Goal: Task Accomplishment & Management: Complete application form

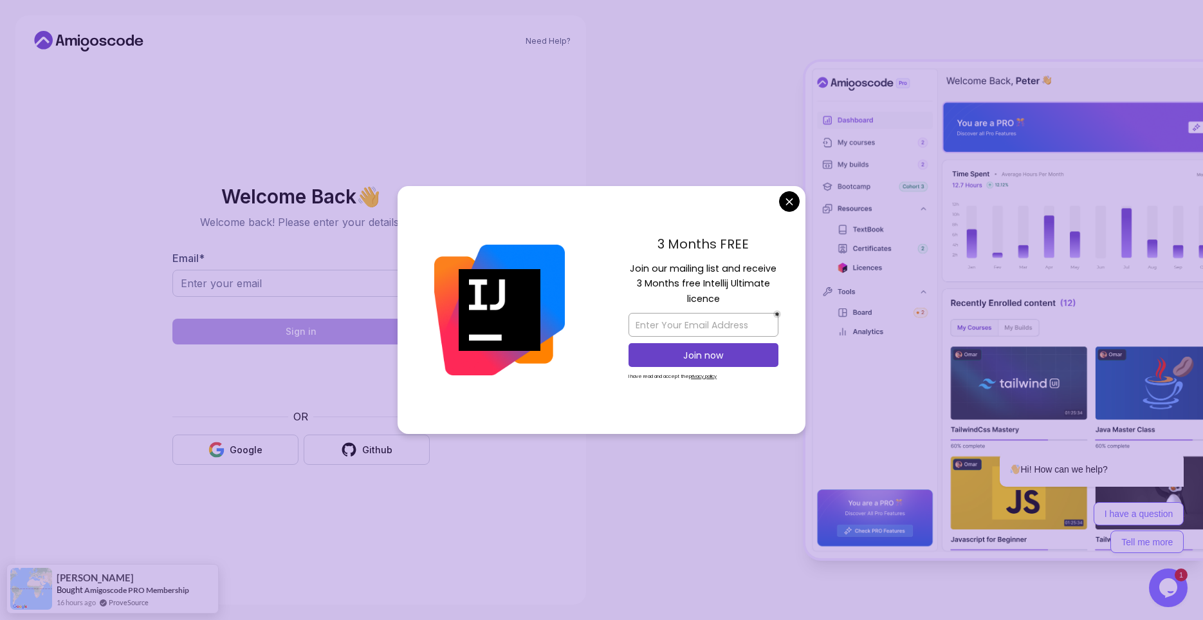
click at [783, 207] on body "Need Help? Welcome Back 👋 Welcome back! Please enter your details. Email * Sign…" at bounding box center [601, 310] width 1203 height 620
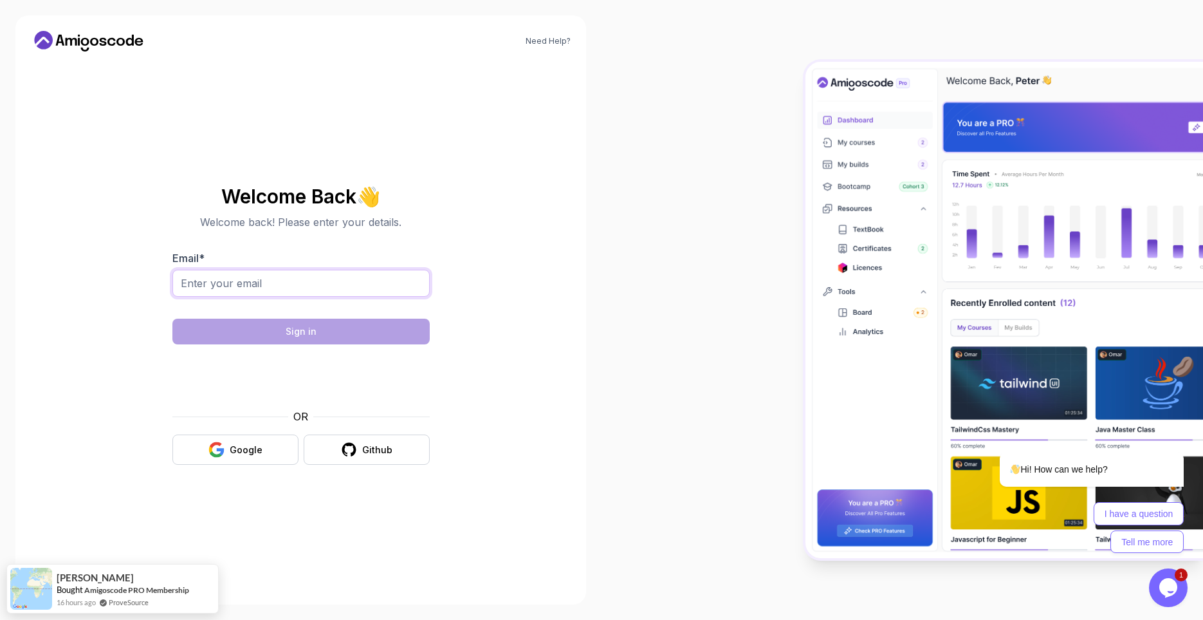
click at [349, 290] on input "Email *" at bounding box center [300, 283] width 257 height 27
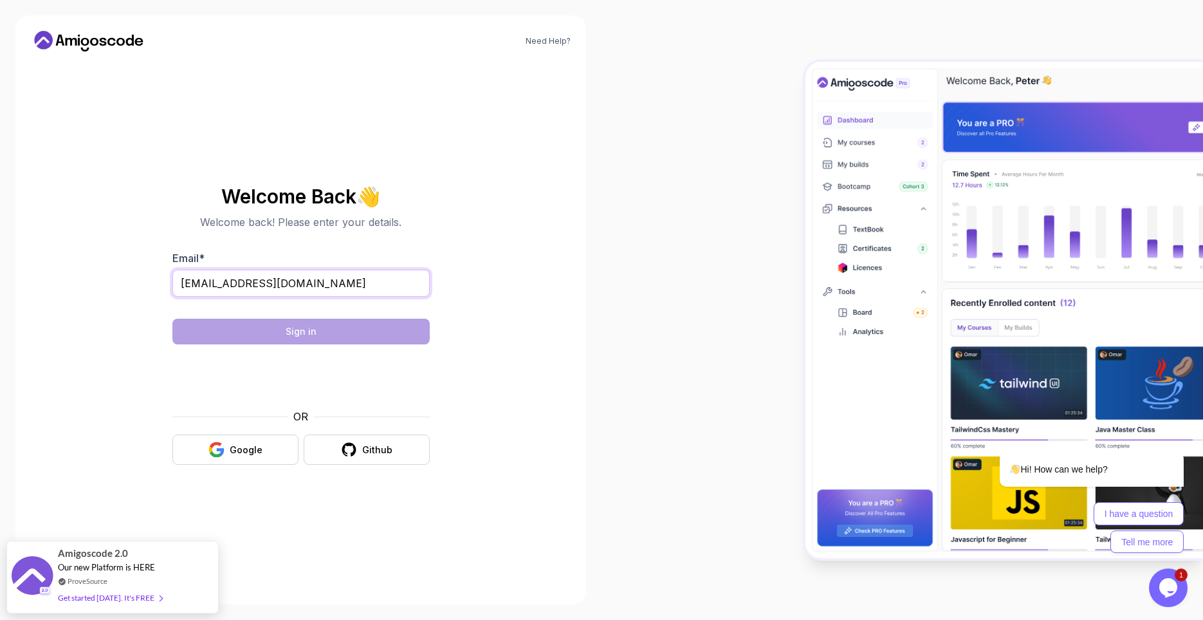
type input "garnierfoche@icloud.com"
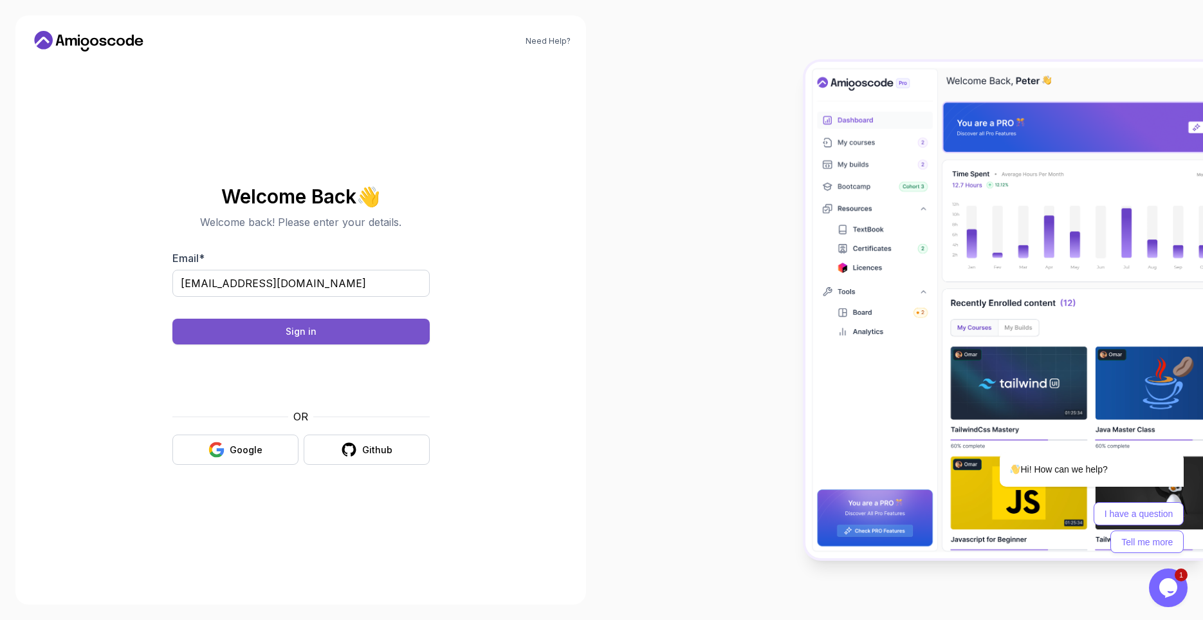
click at [324, 327] on button "Sign in" at bounding box center [300, 331] width 257 height 26
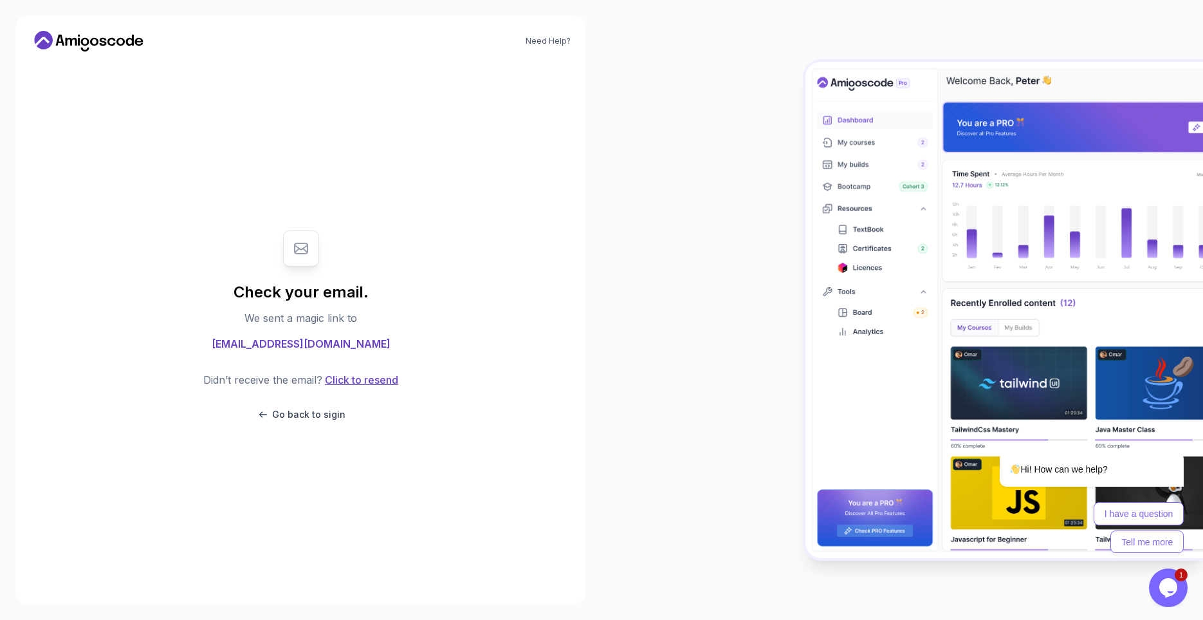
click at [355, 382] on button "Click to resend" at bounding box center [360, 379] width 76 height 15
click at [370, 381] on button "Click to resend" at bounding box center [360, 379] width 76 height 15
click at [367, 381] on button "Click to resend" at bounding box center [360, 379] width 76 height 15
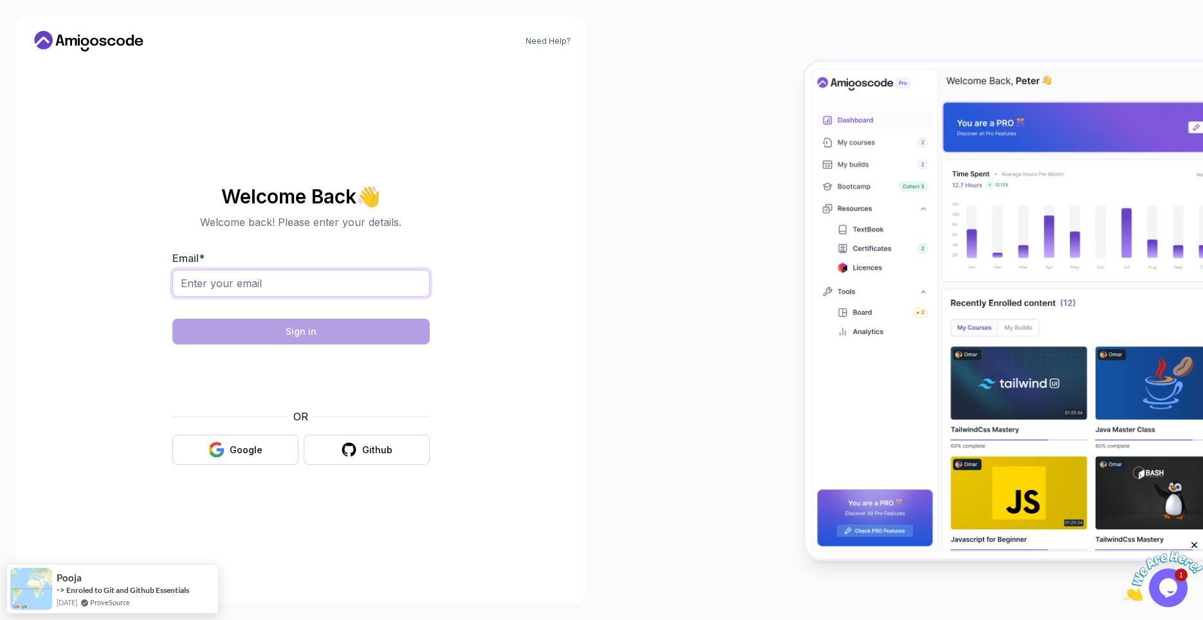
click at [293, 297] on input "Email *" at bounding box center [300, 283] width 257 height 27
type input "garnierfoche@icloud.com"
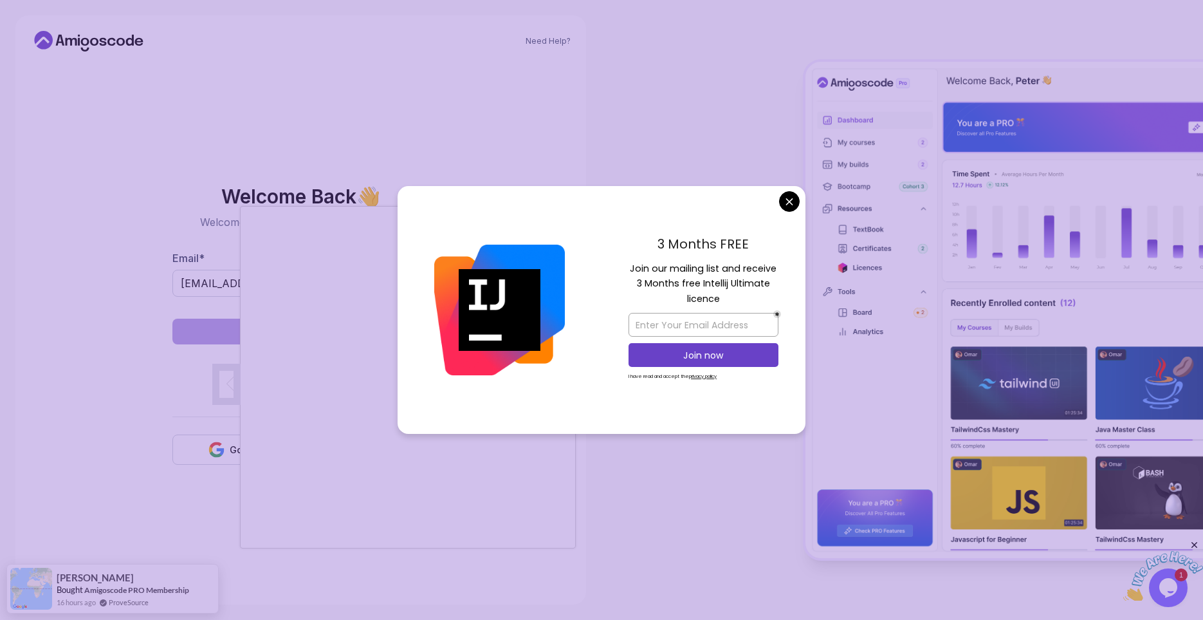
click at [789, 204] on body "Need Help? Welcome Back 👋 Welcome back! Please enter your details. Email * garn…" at bounding box center [601, 310] width 1203 height 620
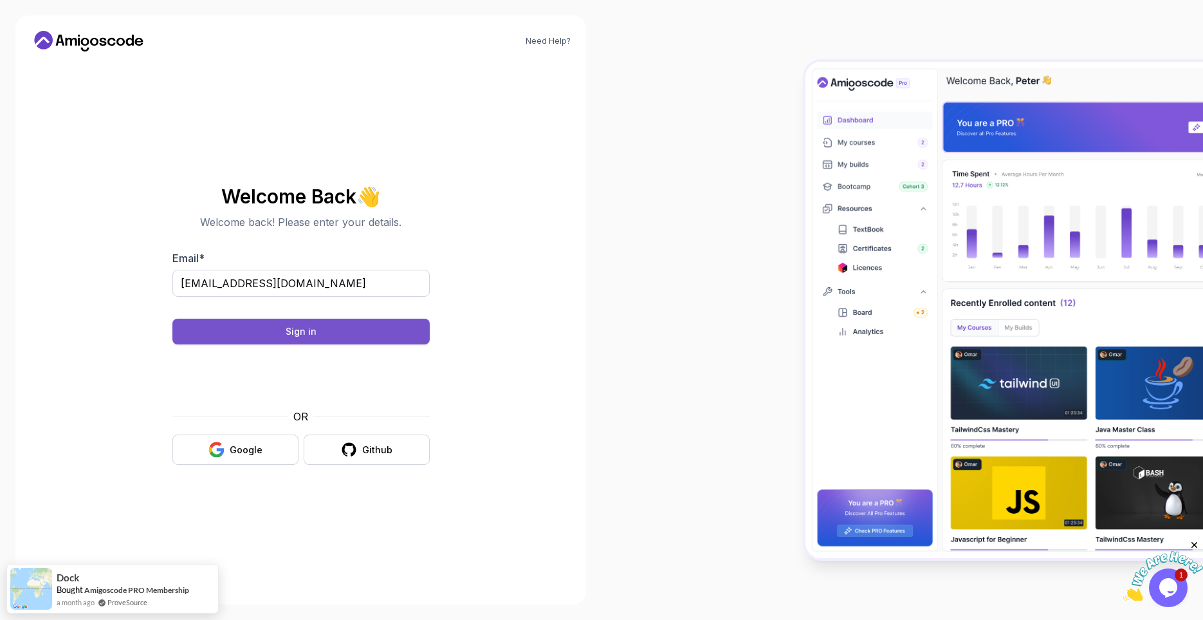
click at [314, 322] on button "Sign in" at bounding box center [300, 331] width 257 height 26
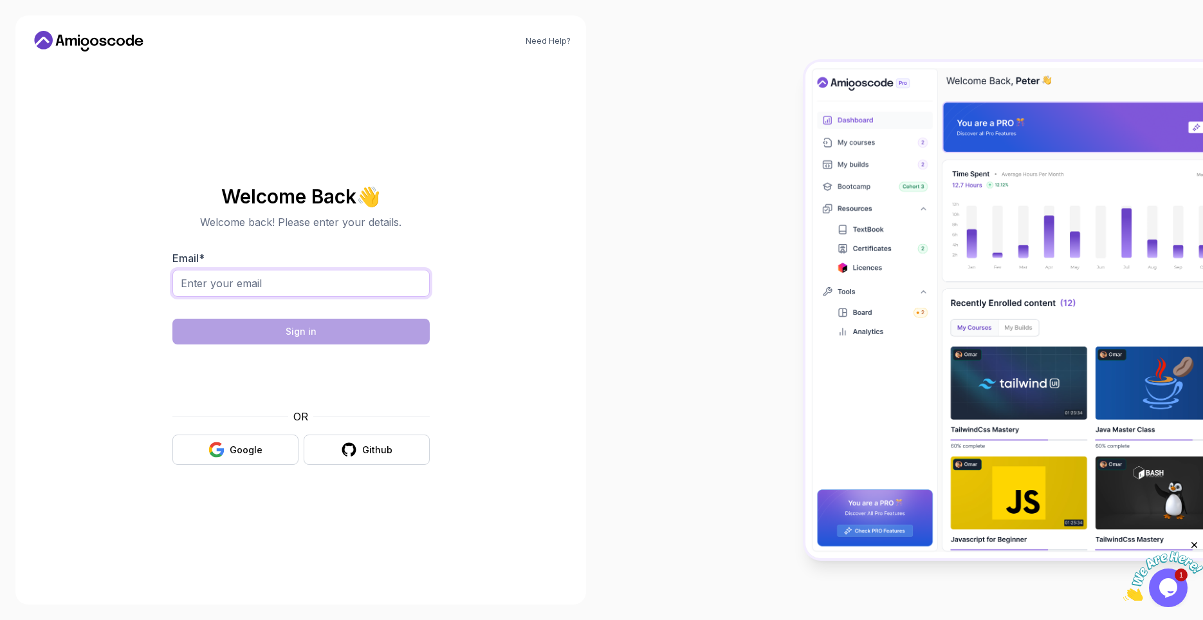
click at [228, 279] on input "Email *" at bounding box center [300, 283] width 257 height 27
click at [289, 280] on input "Email *" at bounding box center [300, 283] width 257 height 27
type input "garnierfoche@gmail.com"
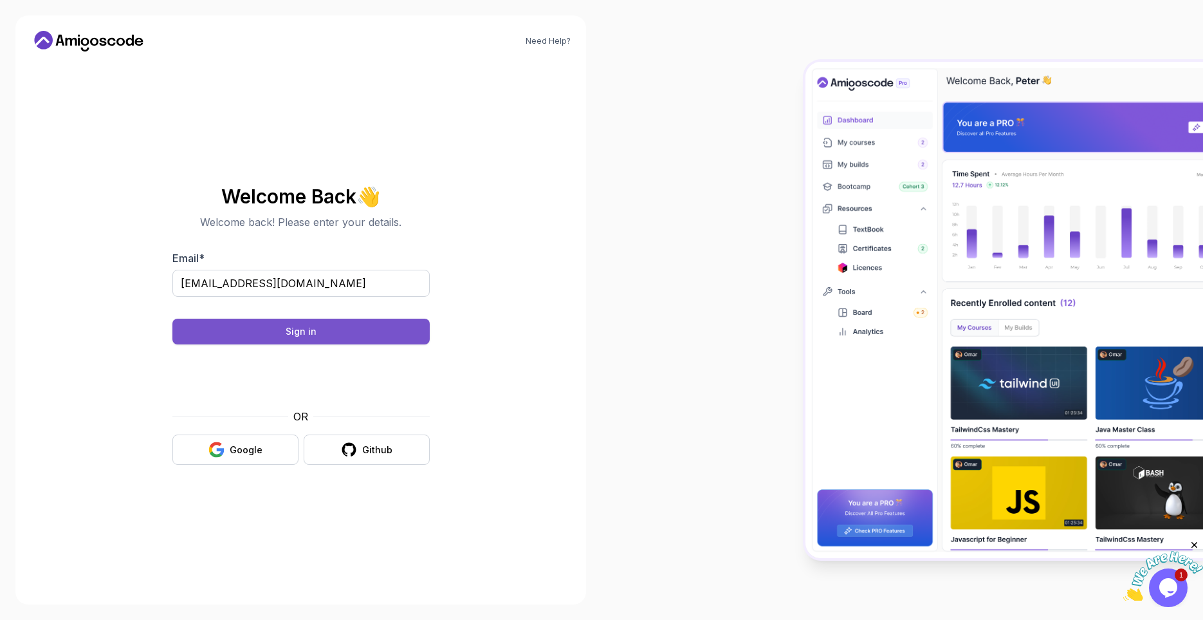
click at [331, 326] on button "Sign in" at bounding box center [300, 331] width 257 height 26
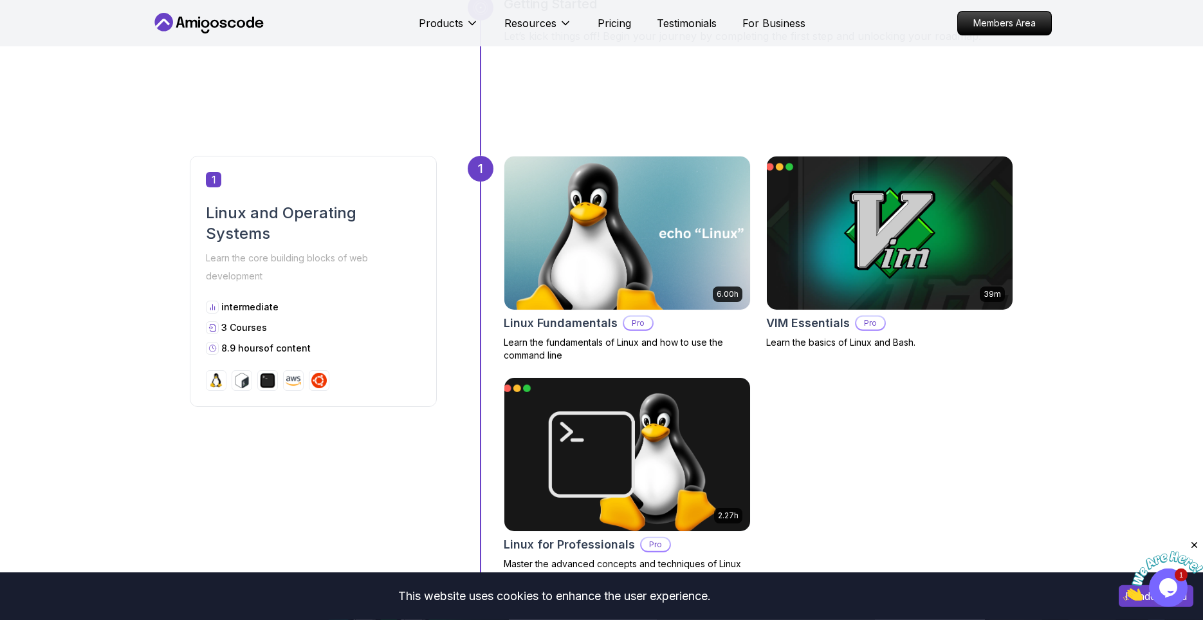
scroll to position [423, 0]
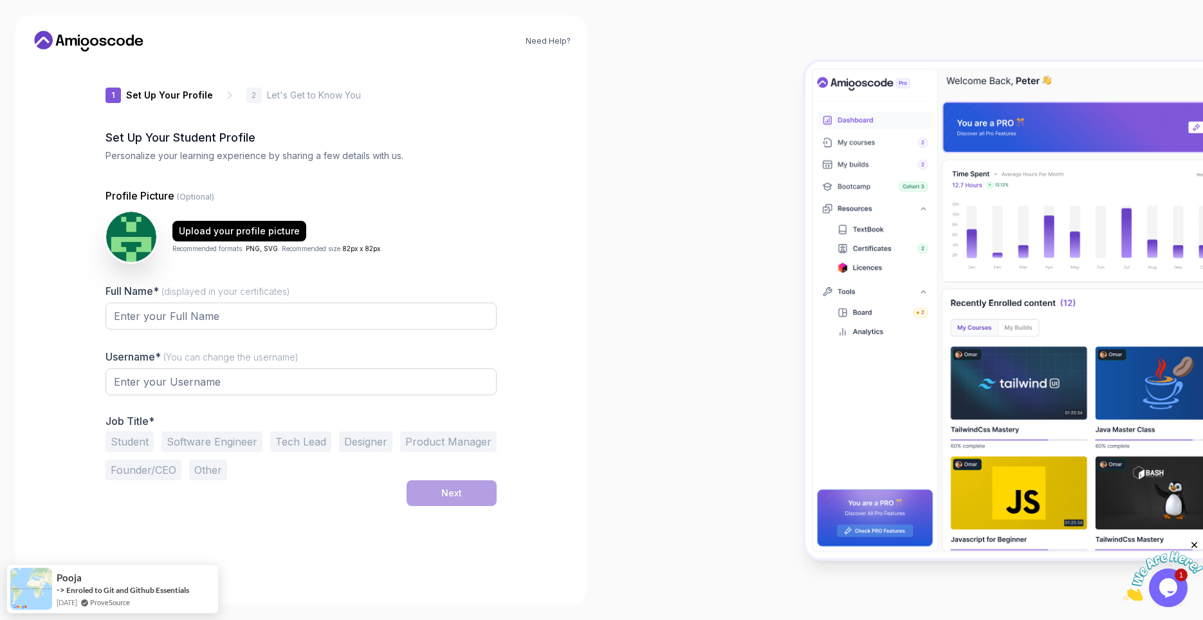
type input "spicyeaglecc14f"
click at [445, 300] on div "Full Name* (displayed in your certificates)" at bounding box center [301, 313] width 391 height 60
click at [379, 316] on input "Full Name* (displayed in your certificates)" at bounding box center [301, 315] width 391 height 27
type input "garnierfoche"
click at [229, 387] on input "spicyeaglecc14f" at bounding box center [301, 381] width 391 height 27
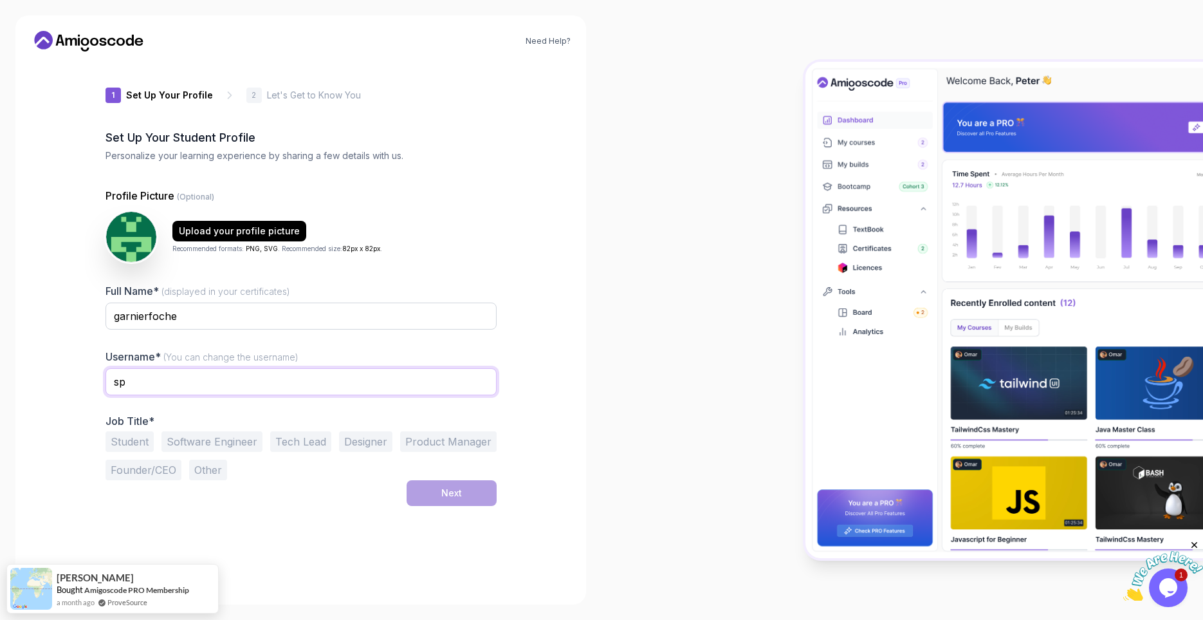
type input "s"
type input "garnier"
click at [145, 438] on button "Student" at bounding box center [130, 441] width 48 height 21
click at [433, 503] on button "Next" at bounding box center [452, 493] width 90 height 26
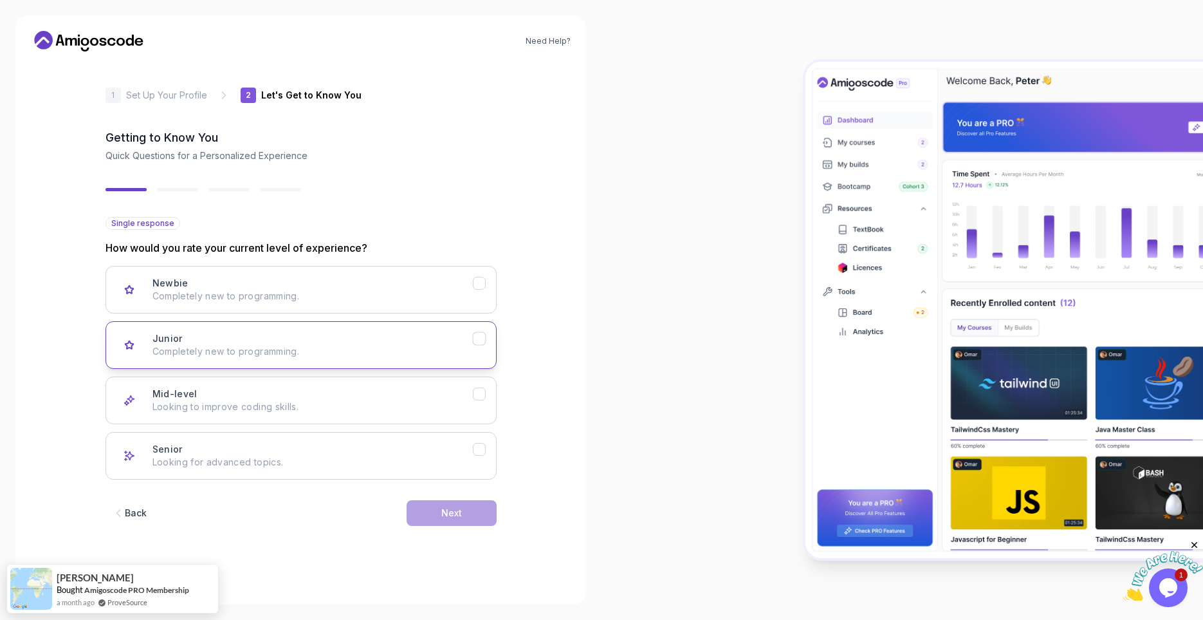
click at [262, 334] on div "Junior Completely new to programming." at bounding box center [312, 345] width 320 height 26
click at [463, 511] on button "Next" at bounding box center [452, 513] width 90 height 26
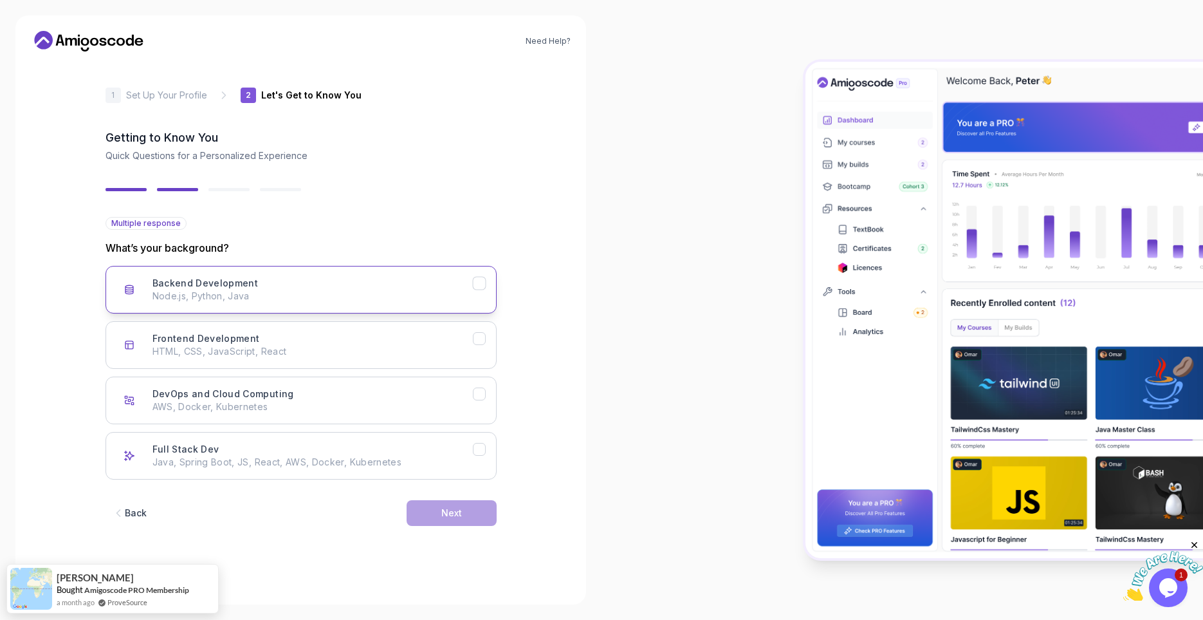
click at [309, 281] on div "Backend Development Node.js, Python, Java" at bounding box center [312, 290] width 320 height 26
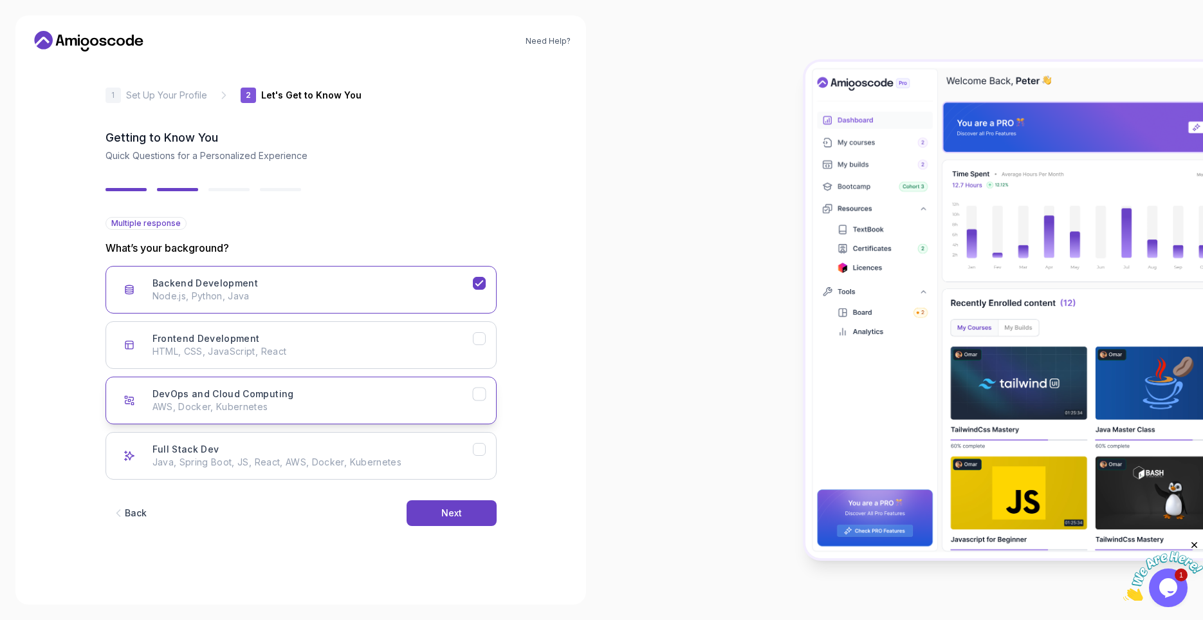
click at [330, 398] on div "DevOps and Cloud Computing AWS, Docker, Kubernetes" at bounding box center [312, 400] width 320 height 26
click at [394, 445] on div "Full Stack Dev Java, Spring Boot, JS, React, AWS, Docker, Kubernetes" at bounding box center [312, 456] width 320 height 26
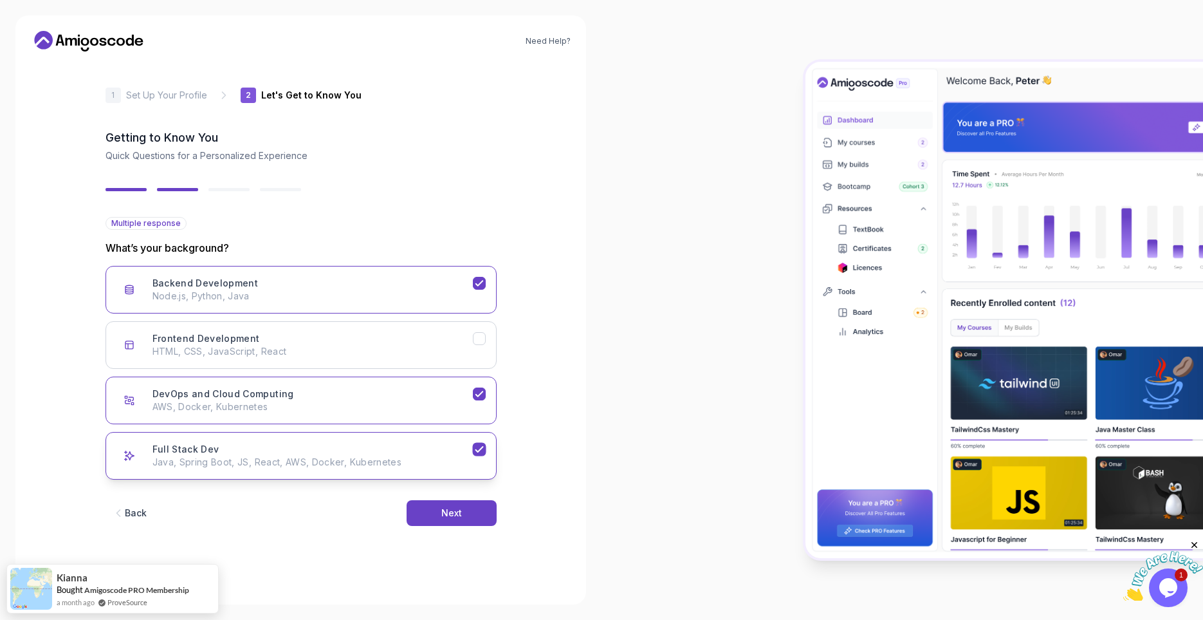
click at [394, 445] on div "Full Stack Dev Java, Spring Boot, JS, React, AWS, Docker, Kubernetes" at bounding box center [312, 456] width 320 height 26
click at [445, 509] on div "Next" at bounding box center [451, 512] width 21 height 13
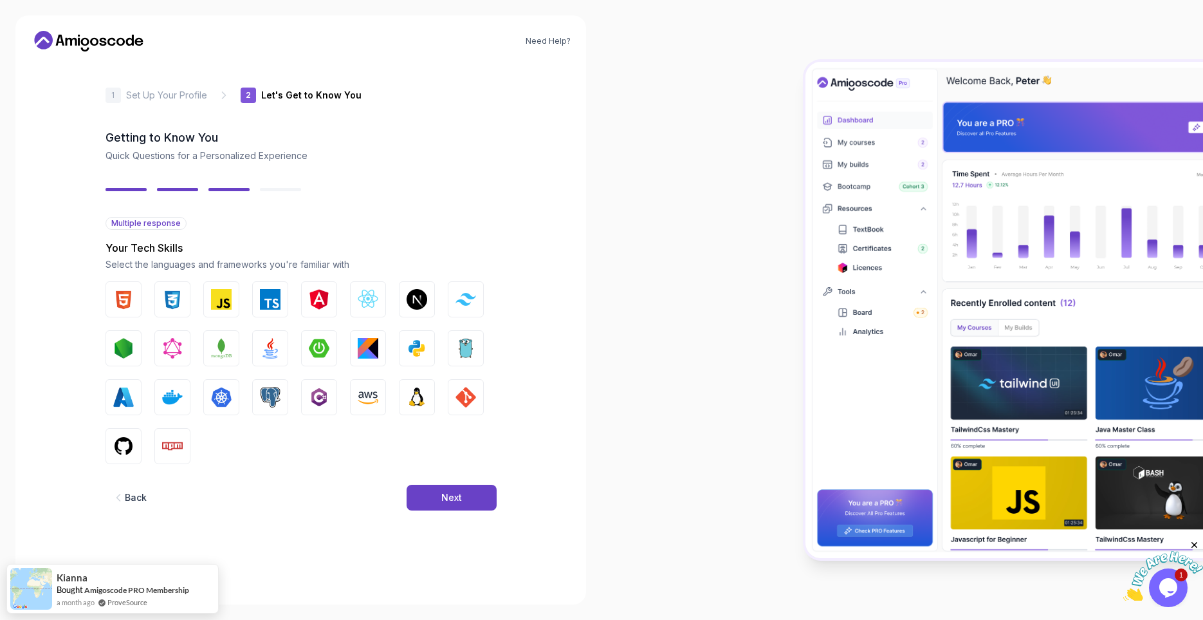
drag, startPoint x: 366, startPoint y: 300, endPoint x: 348, endPoint y: 315, distance: 23.7
click at [365, 300] on img "button" at bounding box center [368, 299] width 21 height 21
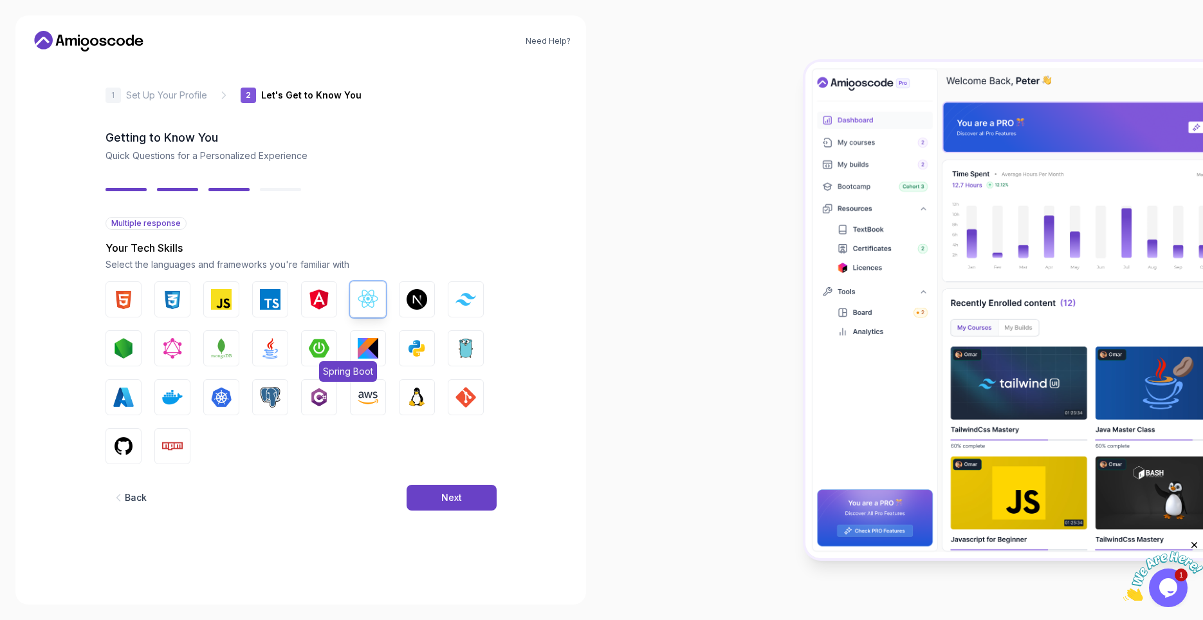
click at [319, 346] on img "button" at bounding box center [319, 348] width 21 height 21
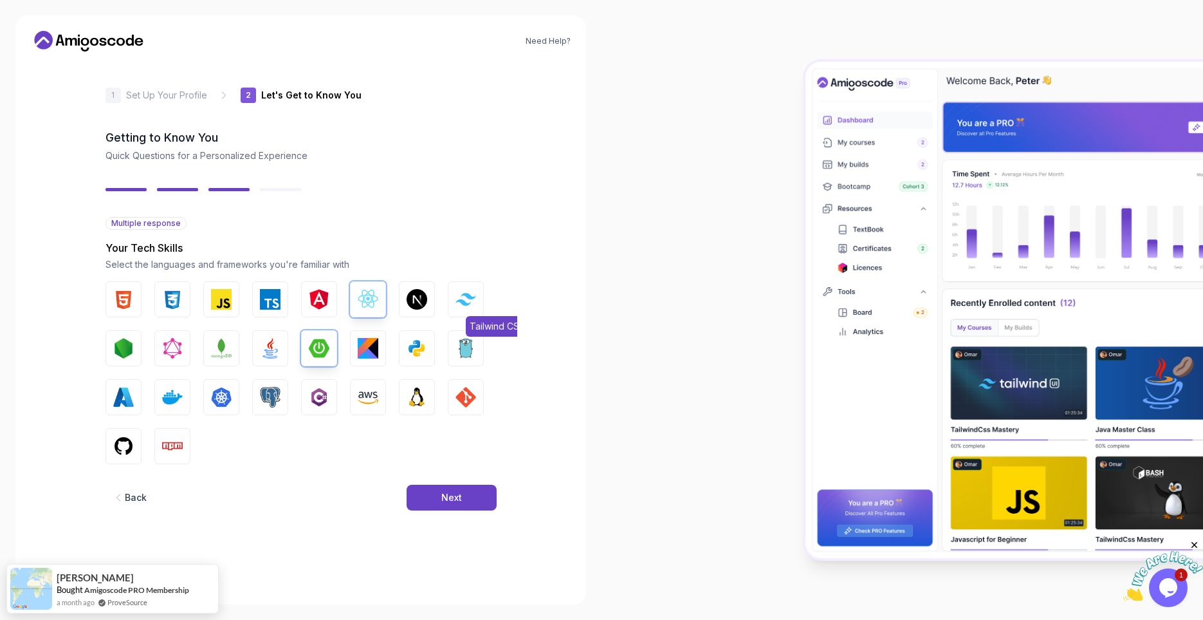
click at [468, 298] on img "button" at bounding box center [466, 299] width 21 height 12
click at [420, 396] on img "button" at bounding box center [417, 397] width 21 height 21
click at [471, 389] on img "button" at bounding box center [466, 397] width 21 height 21
click at [272, 399] on img "button" at bounding box center [270, 397] width 21 height 21
click at [117, 441] on img "button" at bounding box center [123, 446] width 21 height 21
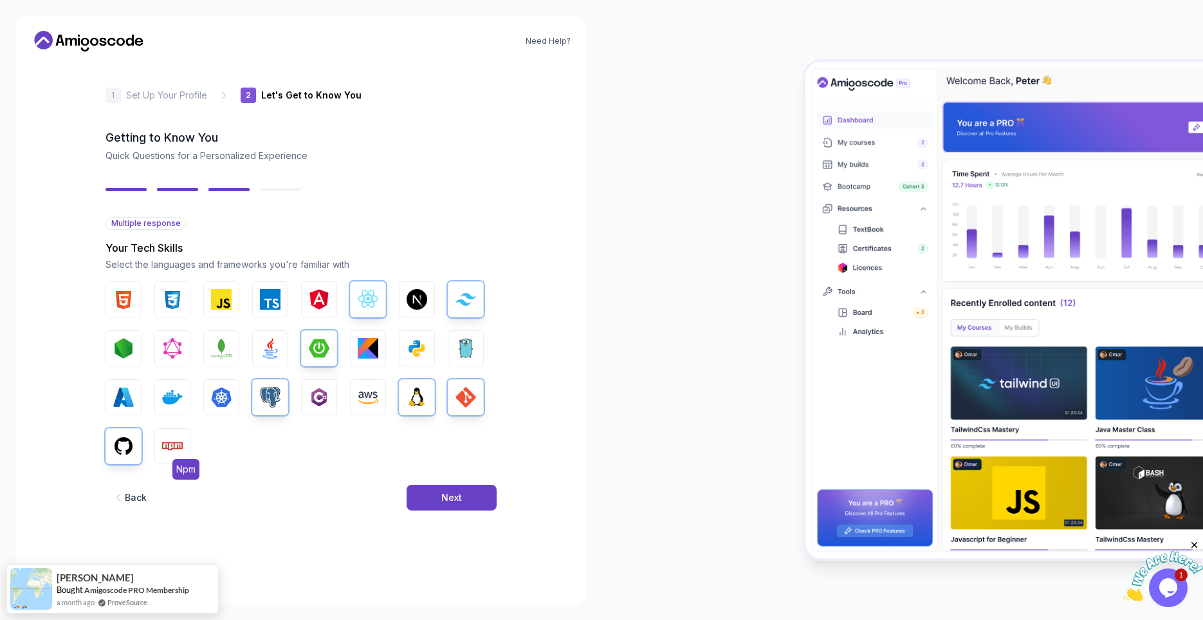
click at [169, 452] on img "button" at bounding box center [172, 446] width 21 height 21
click at [265, 304] on img "button" at bounding box center [270, 299] width 21 height 21
click at [312, 306] on img "button" at bounding box center [319, 299] width 21 height 21
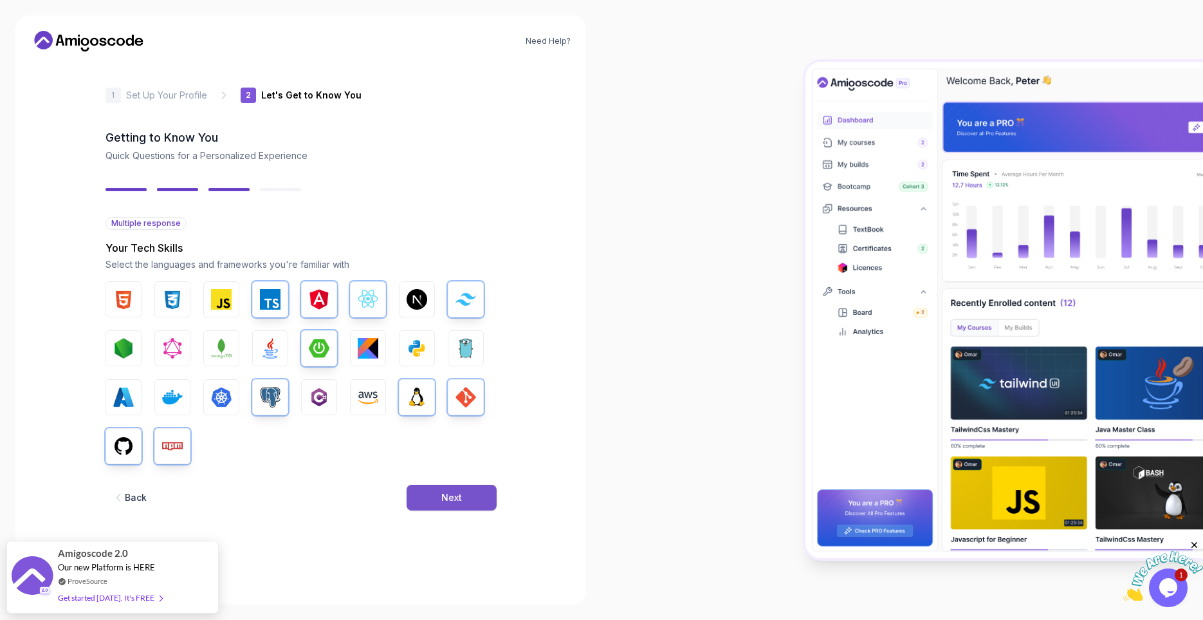
click at [448, 486] on button "Next" at bounding box center [452, 497] width 90 height 26
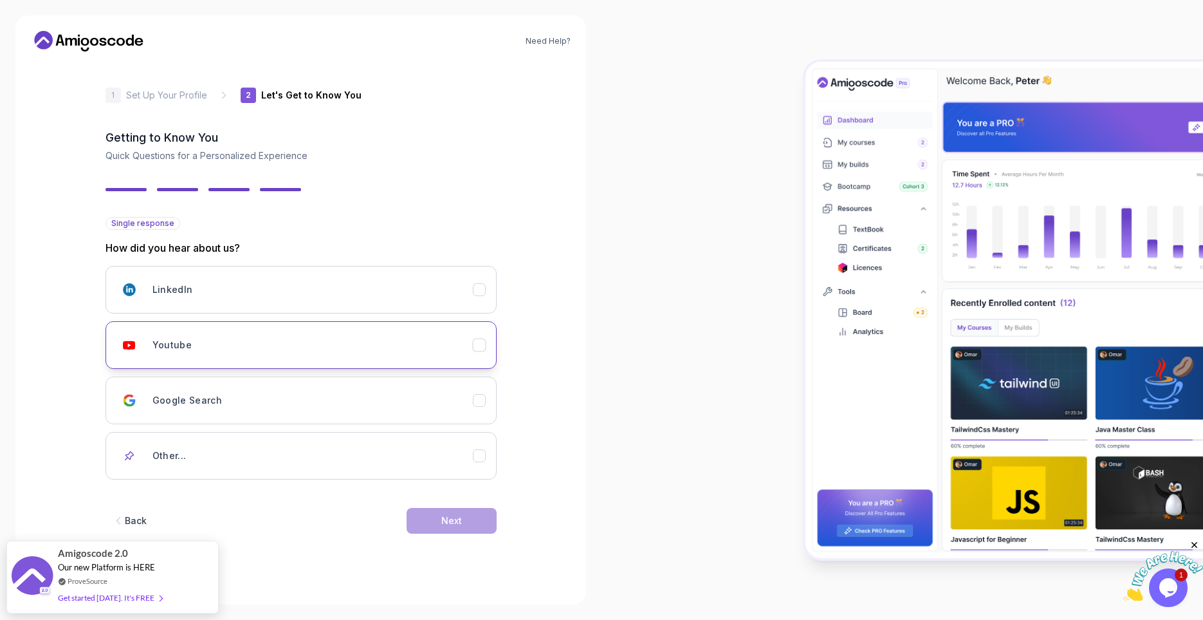
click at [488, 352] on button "Youtube" at bounding box center [301, 345] width 391 height 48
click at [430, 524] on button "Next" at bounding box center [452, 521] width 90 height 26
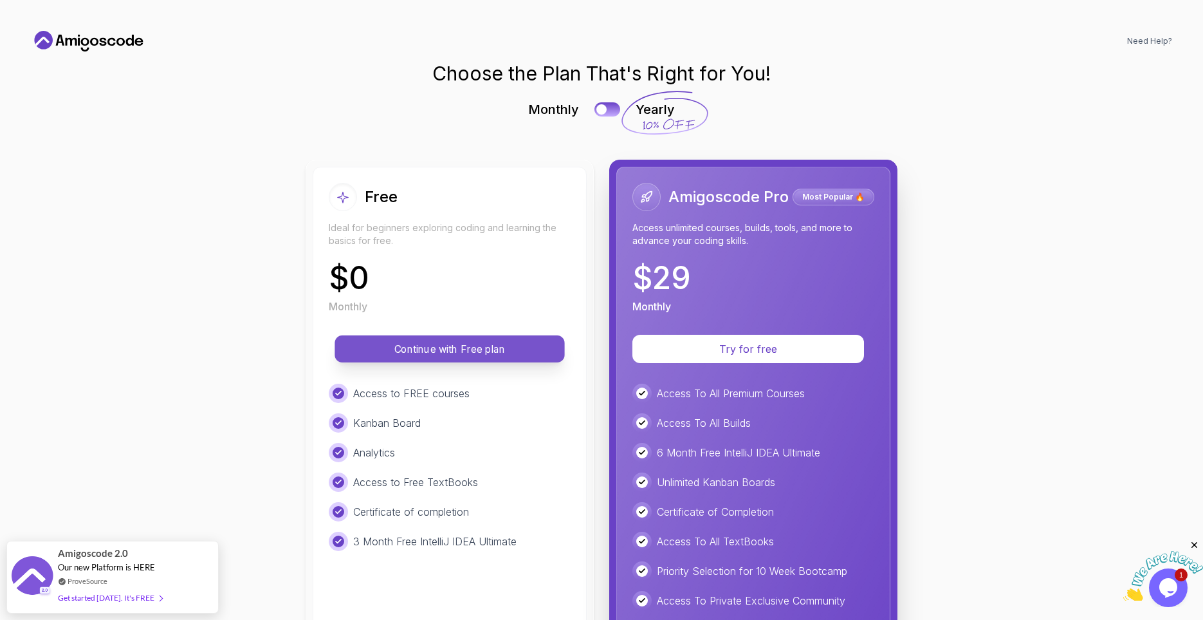
click at [514, 351] on p "Continue with Free plan" at bounding box center [449, 349] width 201 height 15
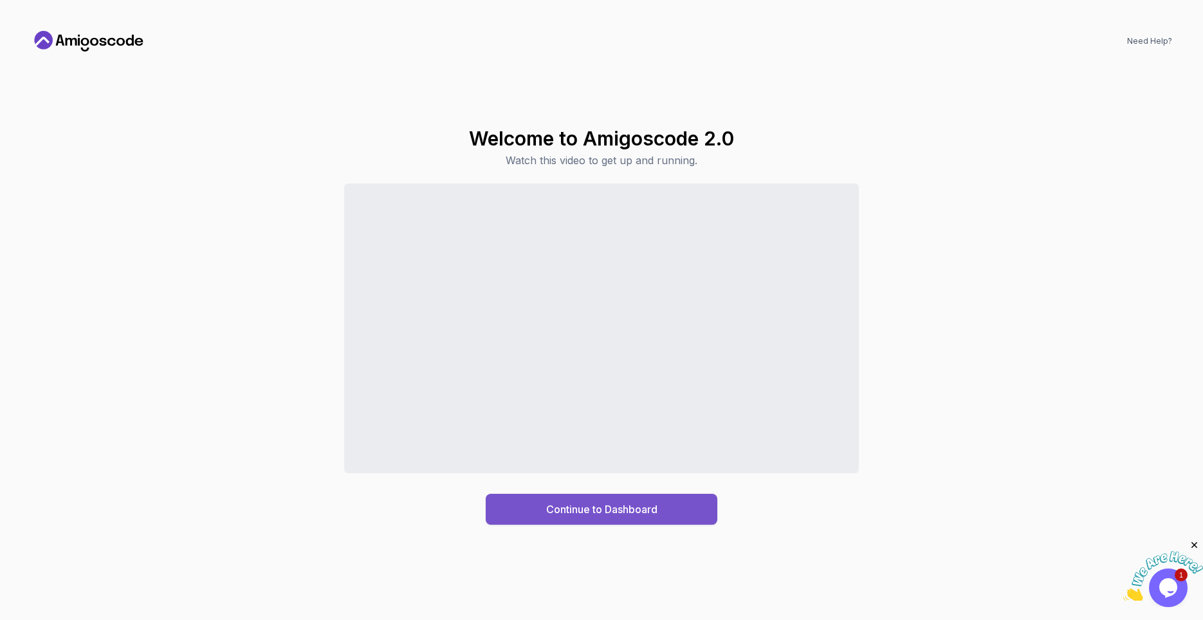
click at [609, 508] on div "Continue to Dashboard" at bounding box center [601, 508] width 111 height 15
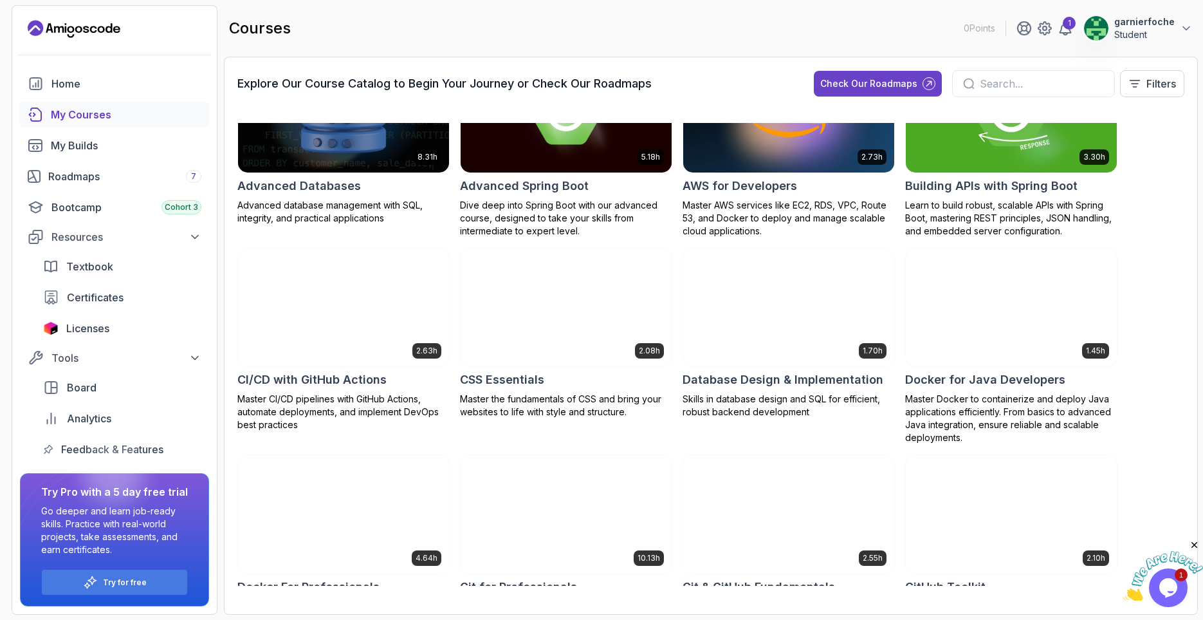
scroll to position [77, 0]
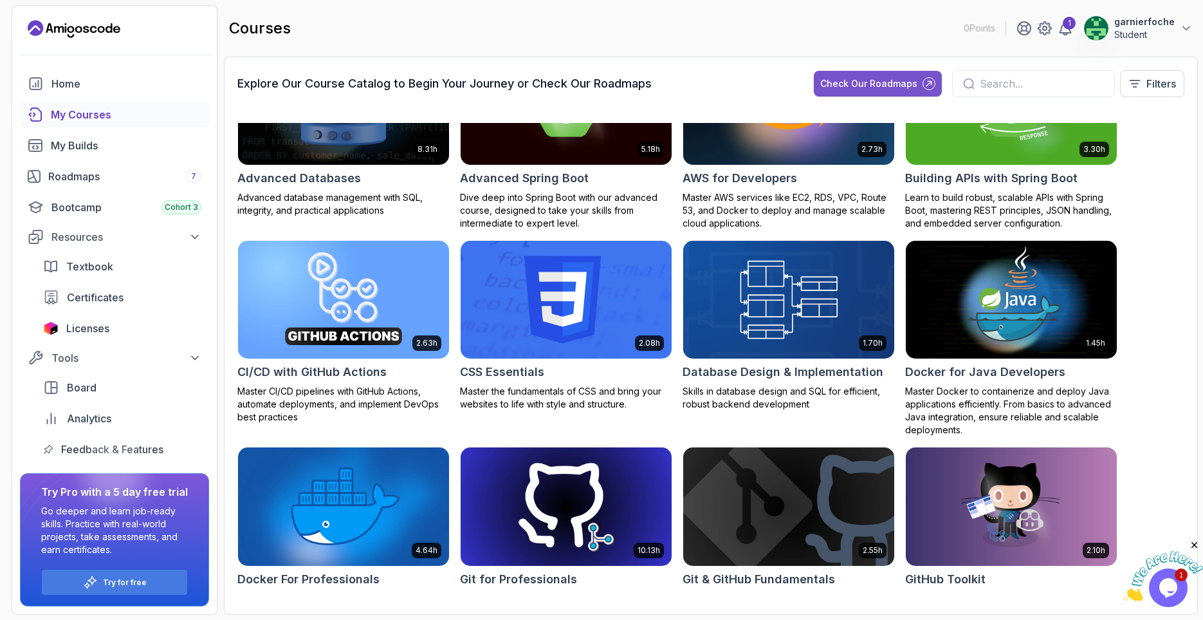
click at [860, 81] on div "Check Our Roadmaps" at bounding box center [868, 83] width 97 height 13
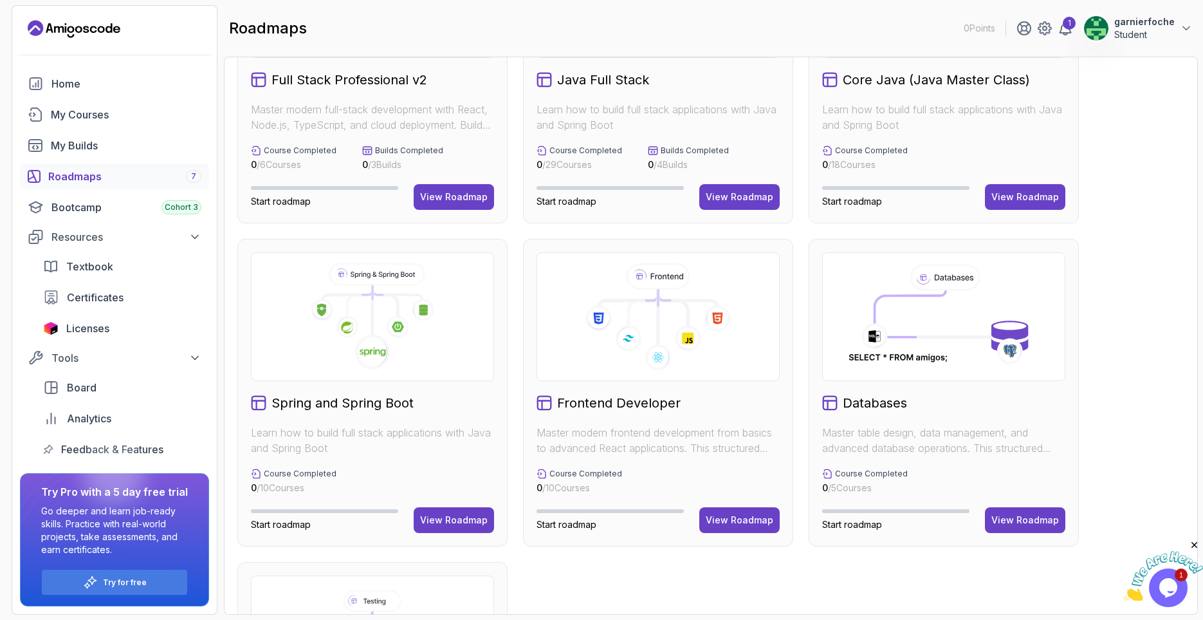
scroll to position [77, 0]
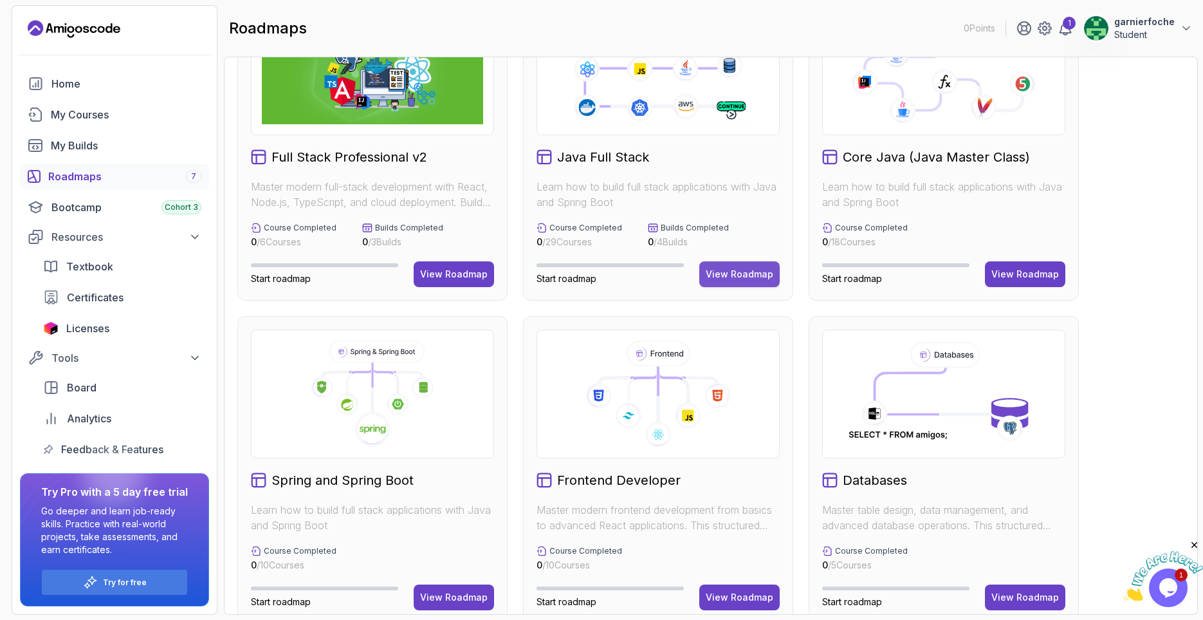
click at [751, 280] on div "View Roadmap" at bounding box center [740, 274] width 68 height 13
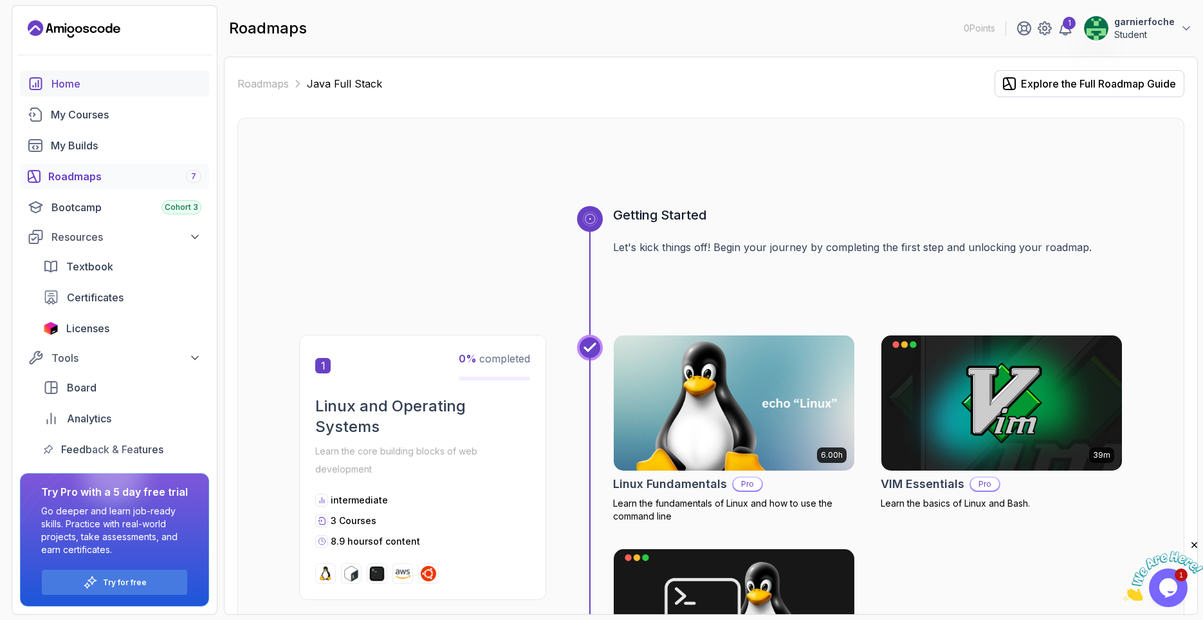
click at [108, 86] on div "Home" at bounding box center [126, 83] width 150 height 15
click at [100, 111] on div "My Courses" at bounding box center [126, 114] width 151 height 15
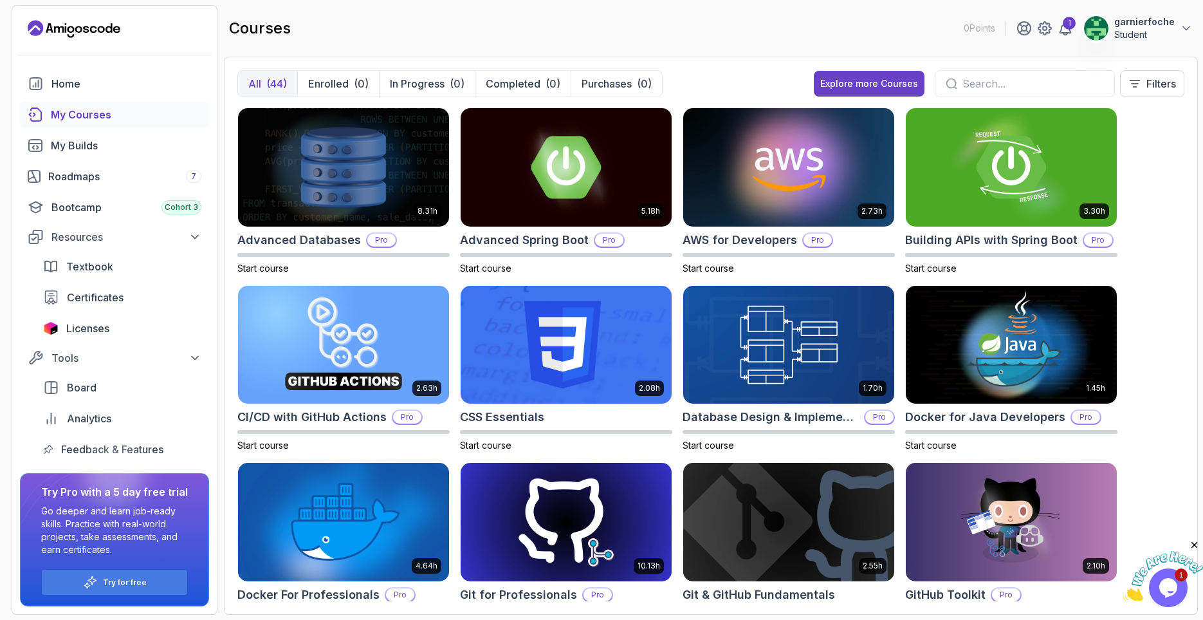
click at [91, 116] on div "My Courses" at bounding box center [126, 114] width 151 height 15
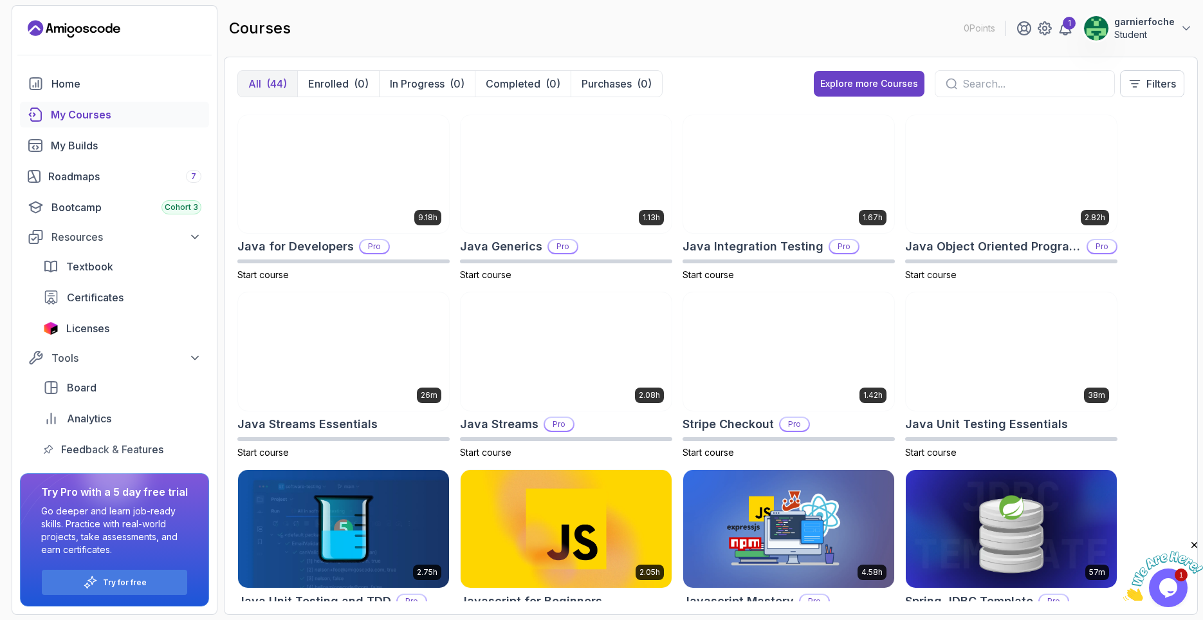
scroll to position [701, 0]
